Goal: Check status

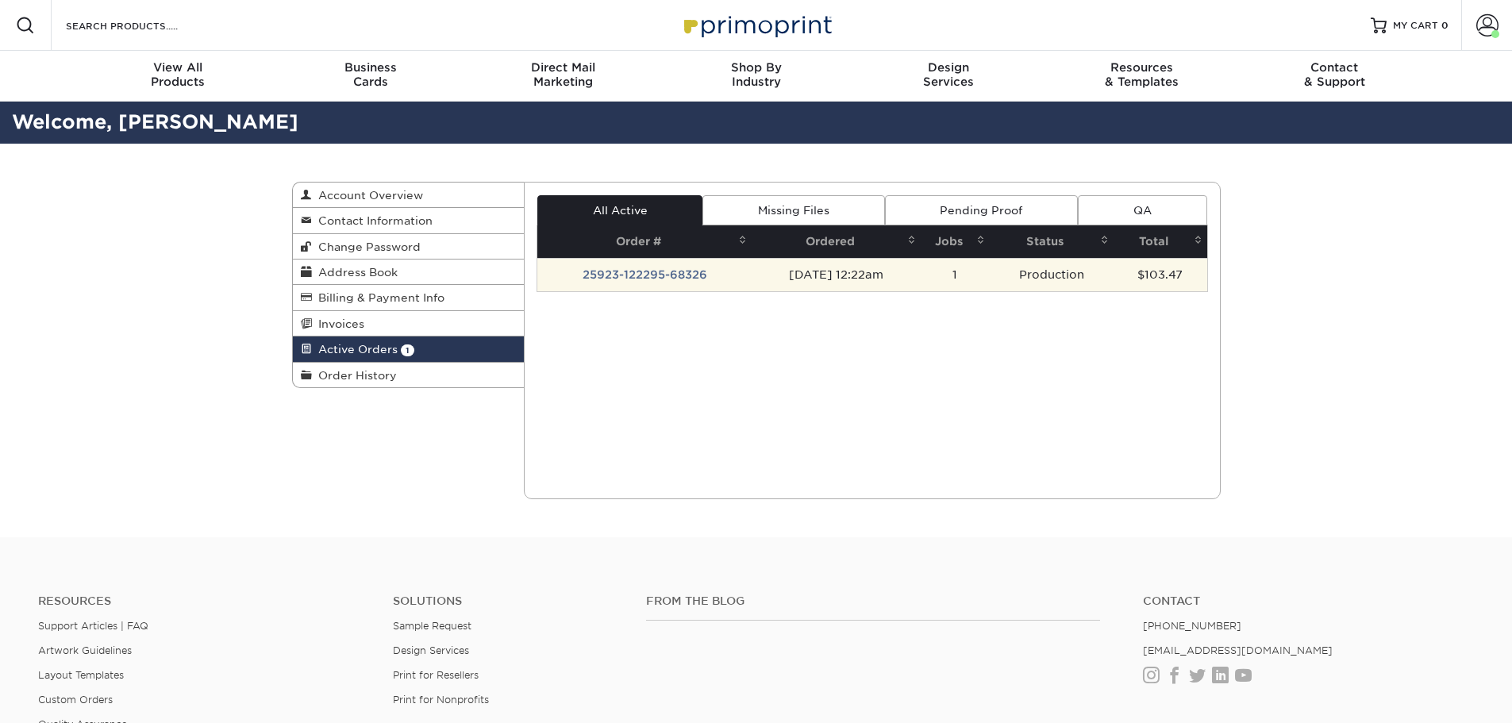
click at [644, 265] on td "25923-122295-68326" at bounding box center [644, 274] width 214 height 33
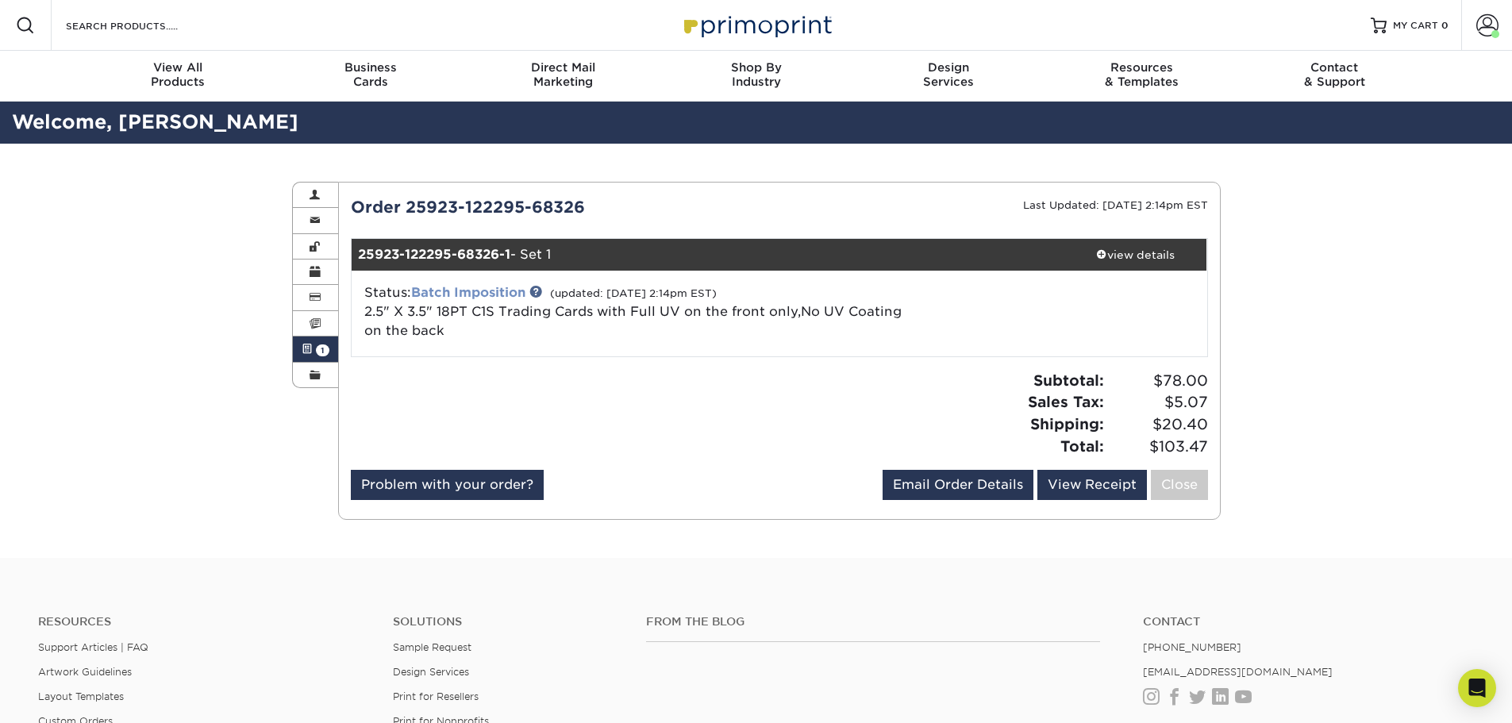
click at [474, 287] on link "Batch Imposition" at bounding box center [468, 292] width 114 height 15
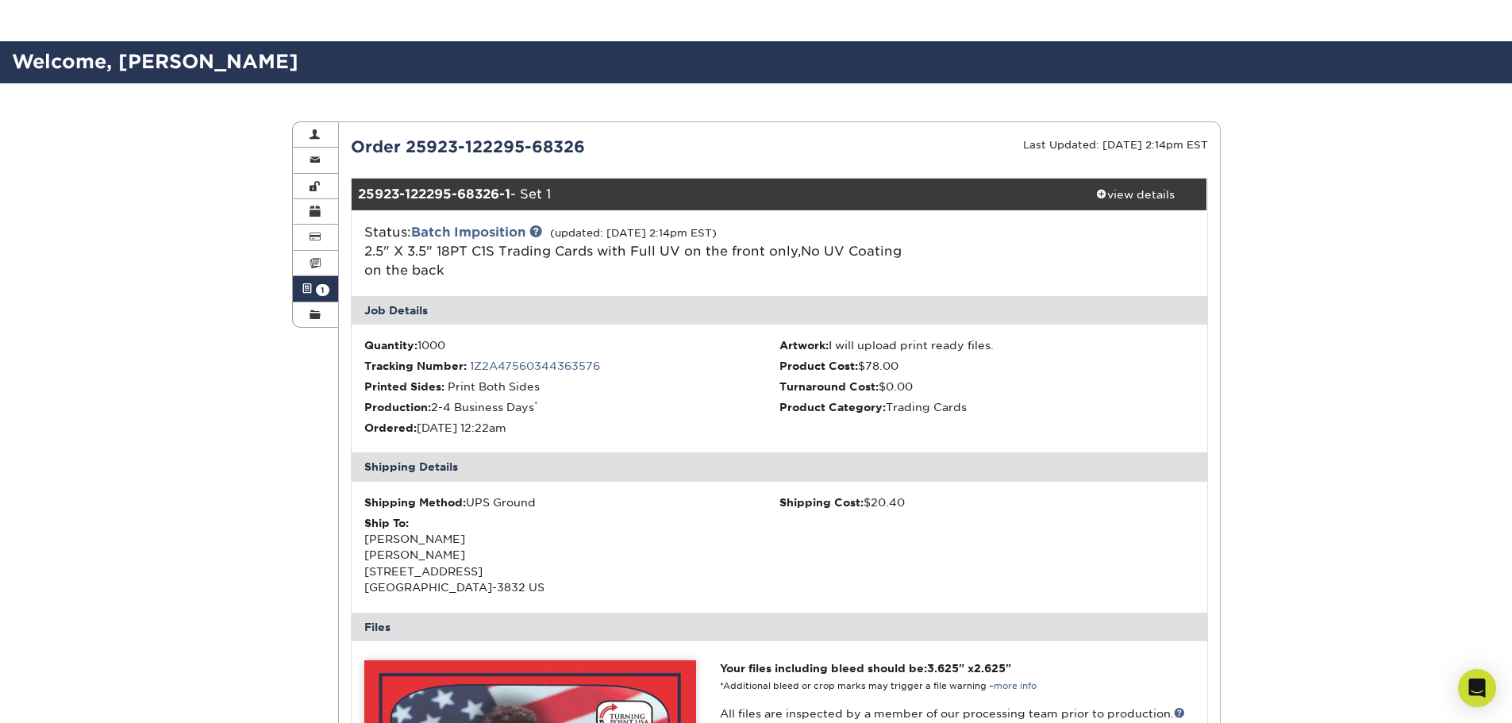
scroll to position [397, 0]
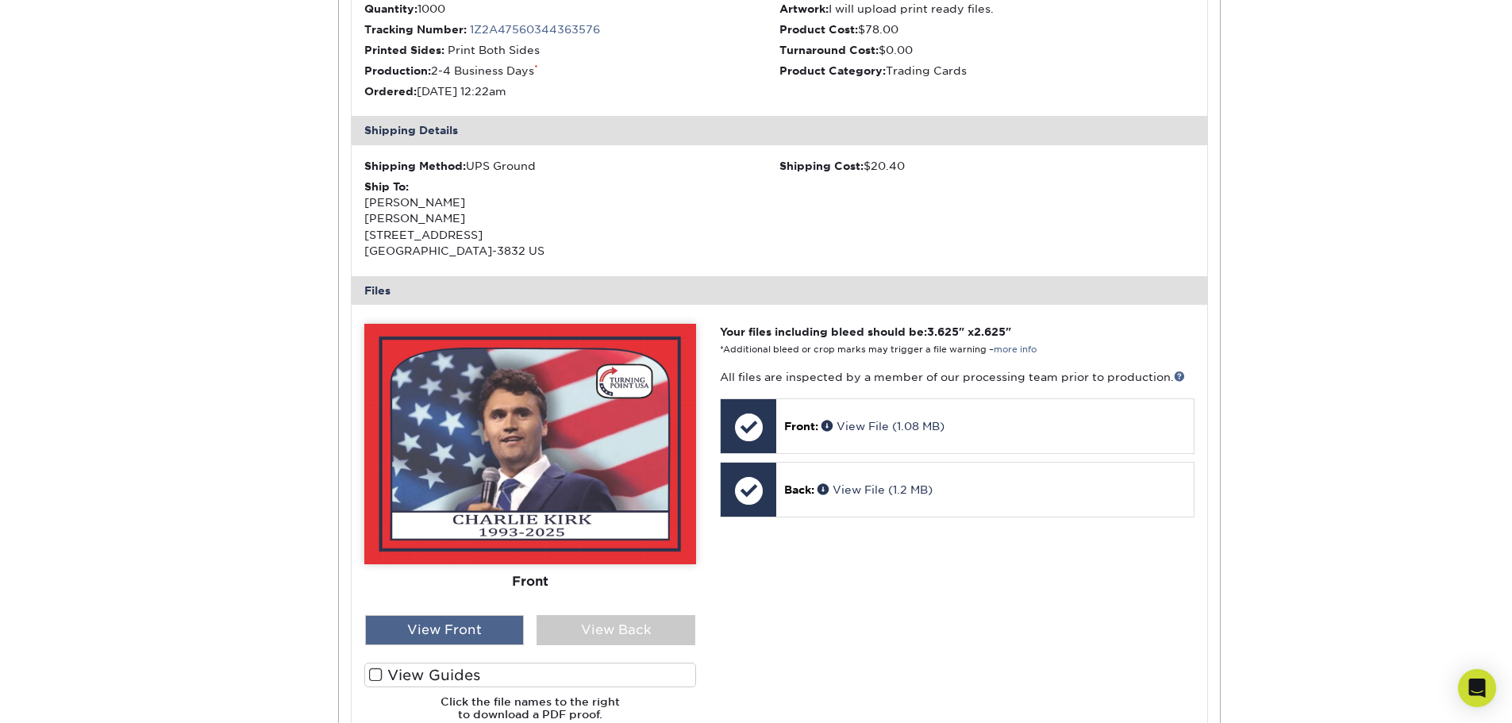
click at [491, 632] on div "View Front" at bounding box center [444, 630] width 159 height 30
click at [368, 676] on label "View Guides" at bounding box center [530, 675] width 332 height 25
click at [0, 0] on input "View Guides" at bounding box center [0, 0] width 0 height 0
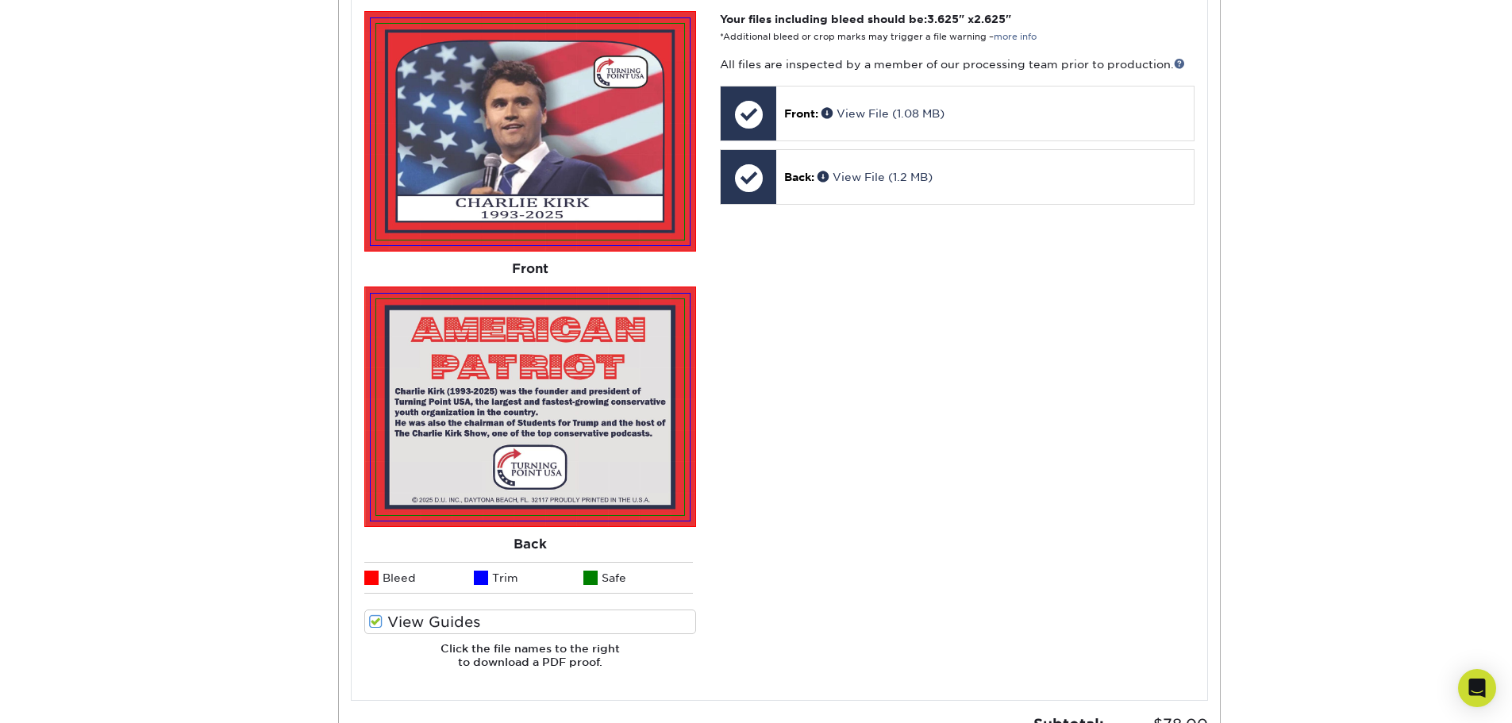
scroll to position [709, 0]
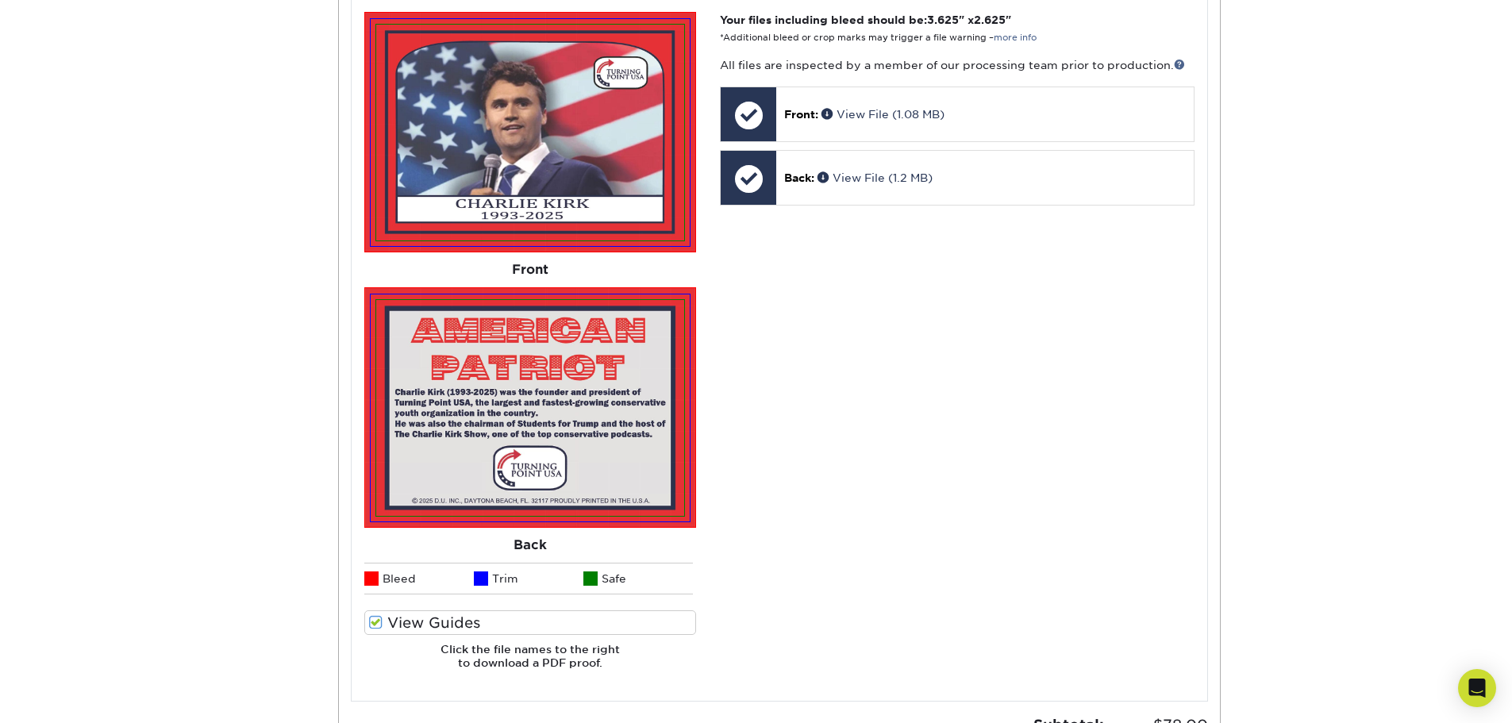
click at [264, 167] on div "Active Orders Account Overview Contact Information Change Password Address Book…" at bounding box center [756, 169] width 1512 height 1469
